Goal: Check status: Check status

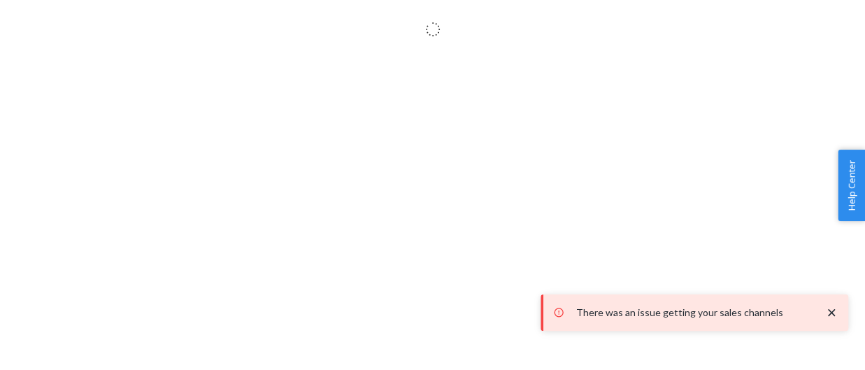
click at [837, 313] on icon "close toast" at bounding box center [832, 313] width 14 height 14
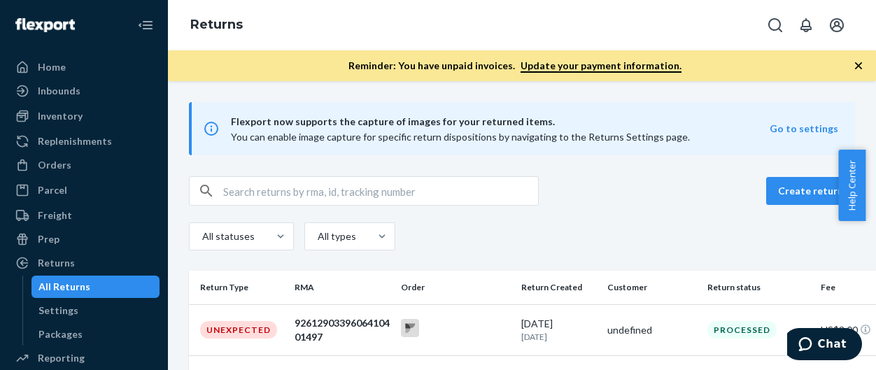
click at [655, 241] on div "All statuses All types" at bounding box center [522, 237] width 666 height 31
click at [57, 70] on div "Home" at bounding box center [52, 67] width 28 height 14
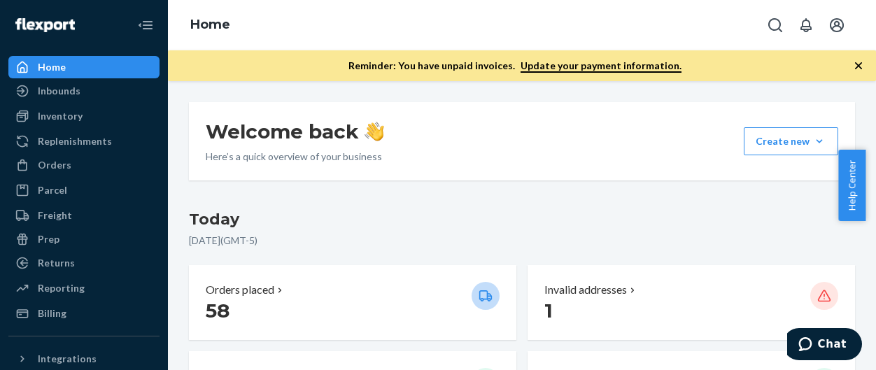
click at [865, 62] on icon "button" at bounding box center [858, 66] width 14 height 14
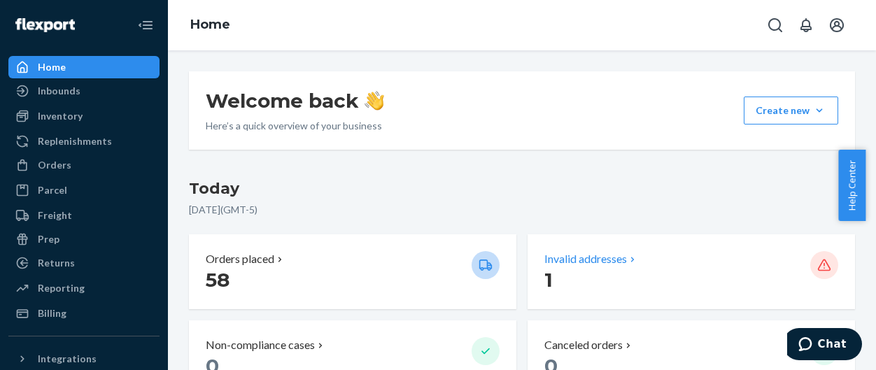
click at [714, 283] on p "1" at bounding box center [671, 279] width 255 height 25
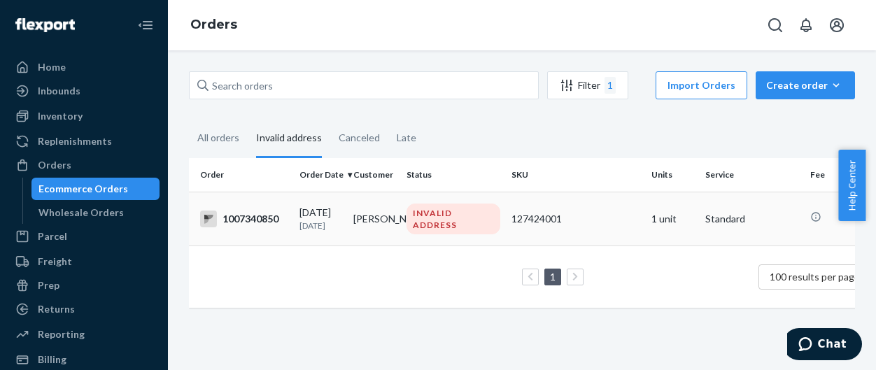
click at [348, 222] on td "[PERSON_NAME]" at bounding box center [375, 219] width 54 height 54
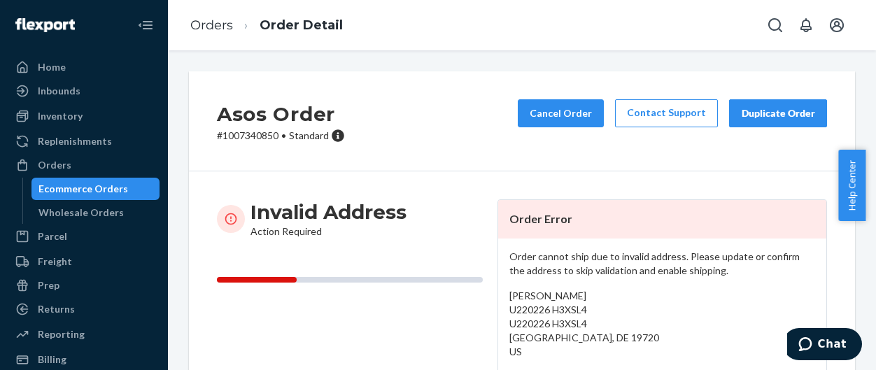
click at [463, 144] on div "Asos Order # 1007340850 • Standard Cancel Order Contact Support Duplicate Order" at bounding box center [522, 121] width 666 height 100
